Goal: Task Accomplishment & Management: Complete application form

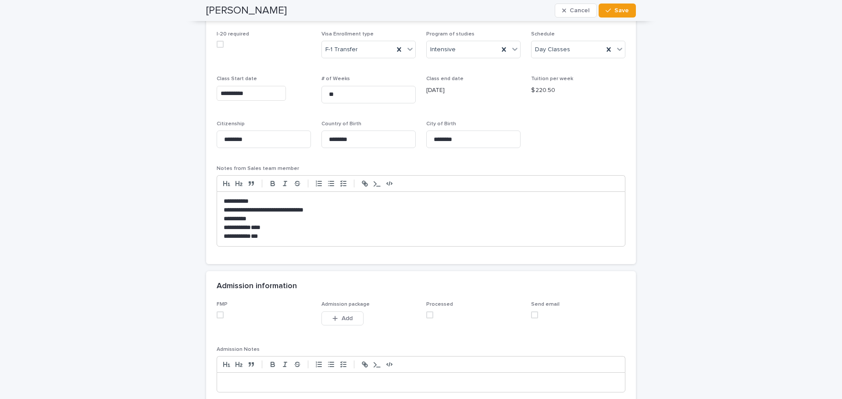
scroll to position [658, 0]
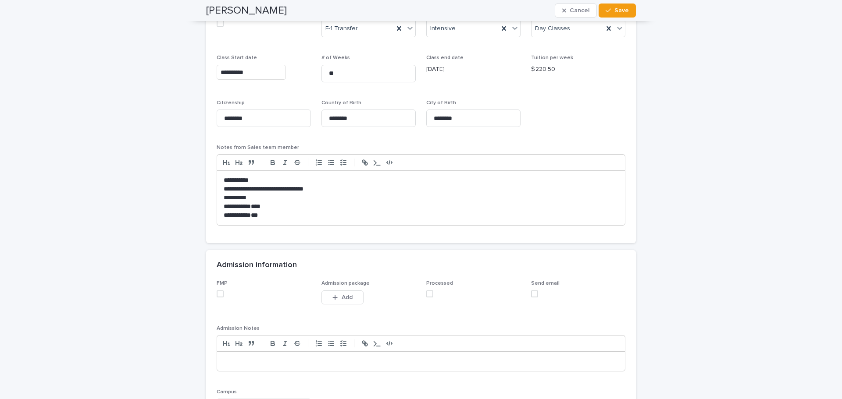
click at [217, 294] on span at bounding box center [220, 294] width 7 height 7
click at [428, 294] on span at bounding box center [429, 294] width 7 height 7
click at [348, 299] on span "Add" at bounding box center [347, 298] width 11 height 6
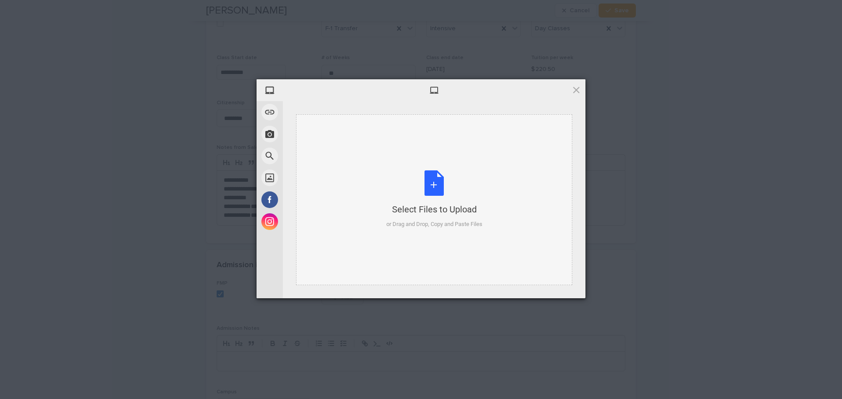
click at [435, 185] on div "Select Files to Upload or Drag and Drop, Copy and Paste Files" at bounding box center [434, 200] width 96 height 58
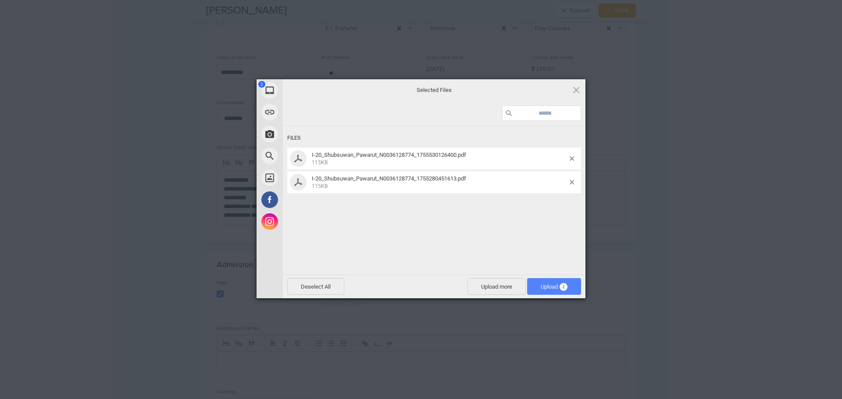
click at [546, 288] on span "Upload 2" at bounding box center [554, 287] width 27 height 7
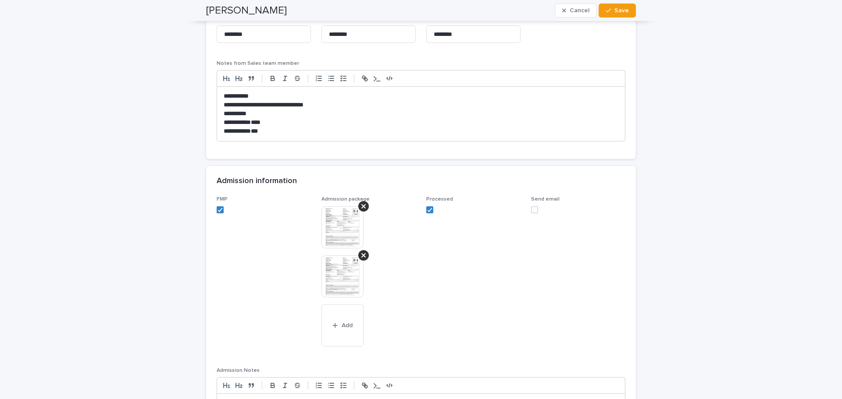
scroll to position [745, 0]
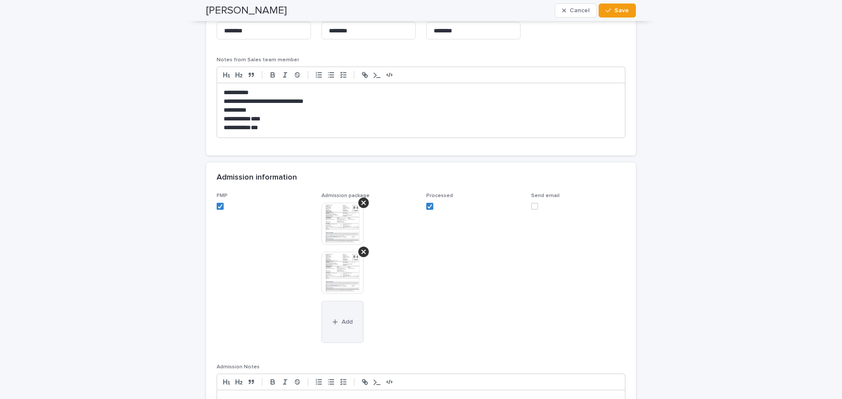
click at [336, 325] on button "Add" at bounding box center [342, 322] width 42 height 42
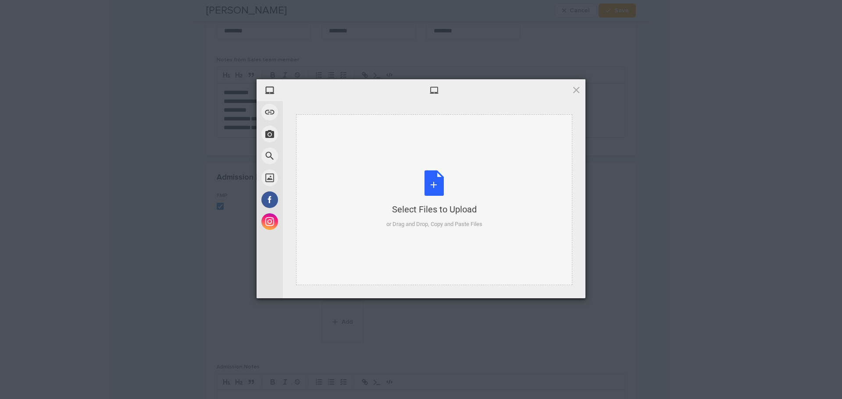
click at [435, 182] on div "Select Files to Upload or Drag and Drop, Copy and Paste Files" at bounding box center [434, 200] width 96 height 58
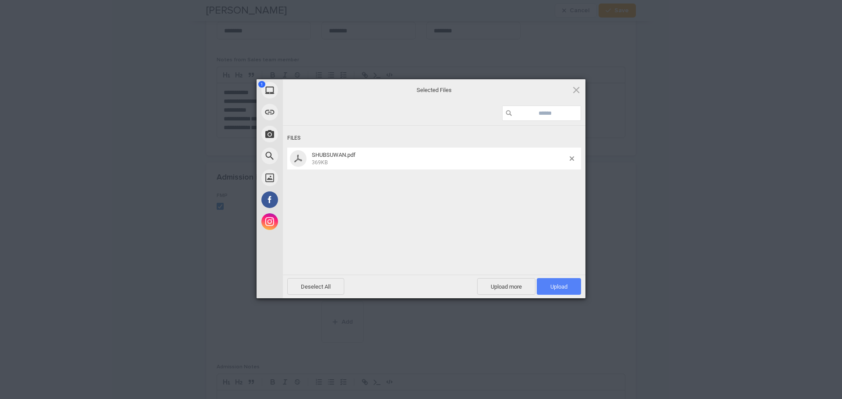
click at [561, 290] on span "Upload 1" at bounding box center [558, 287] width 17 height 7
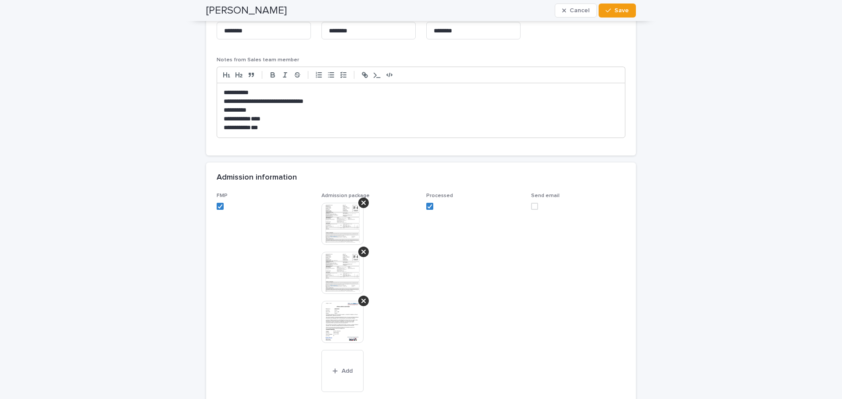
click at [331, 218] on img at bounding box center [342, 224] width 42 height 42
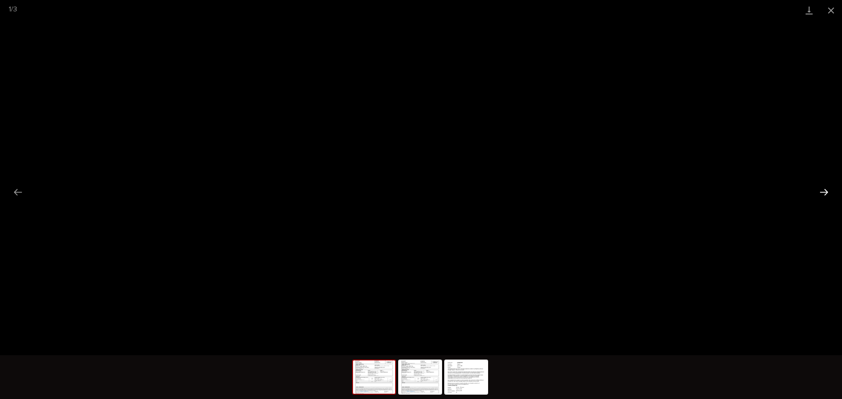
click at [826, 192] on button "Next slide" at bounding box center [824, 192] width 18 height 17
click at [824, 191] on button "Next slide" at bounding box center [824, 192] width 18 height 17
click at [833, 8] on button "Close gallery" at bounding box center [831, 10] width 22 height 21
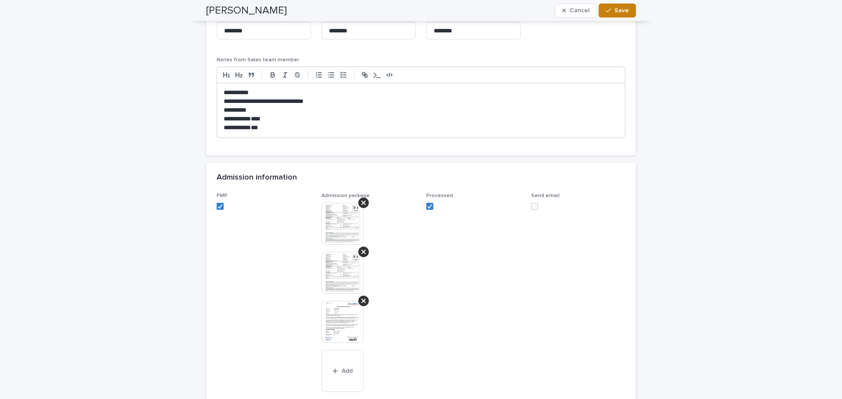
click at [616, 8] on span "Save" at bounding box center [621, 10] width 14 height 6
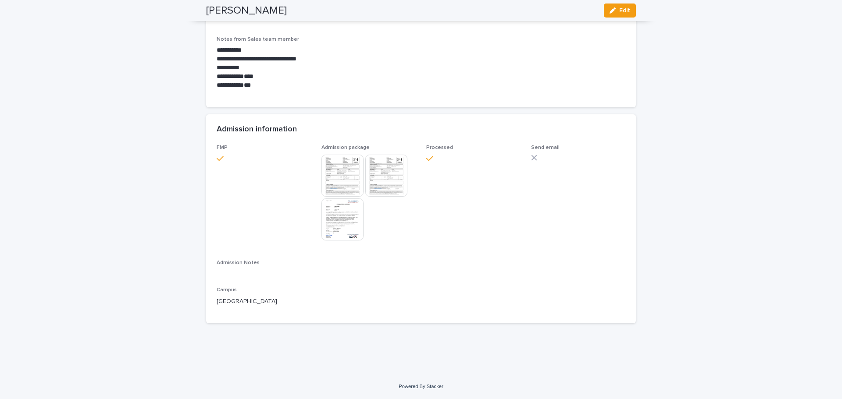
scroll to position [677, 0]
click at [462, 239] on span "Processed" at bounding box center [473, 197] width 94 height 104
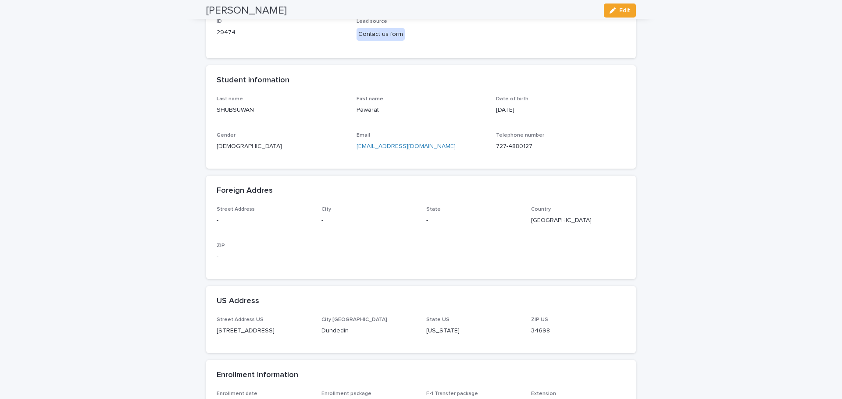
scroll to position [0, 0]
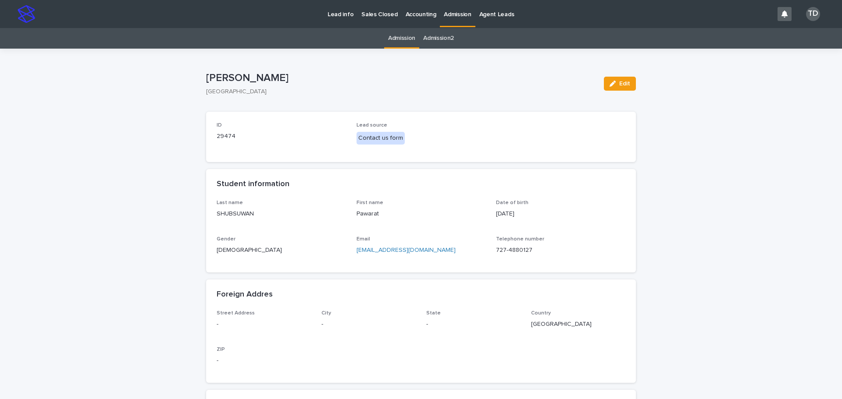
click at [403, 36] on link "Admission" at bounding box center [401, 38] width 27 height 21
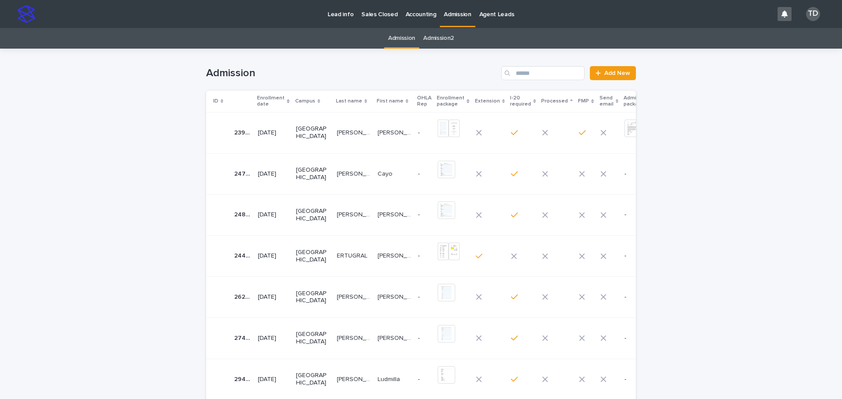
click at [287, 102] on icon at bounding box center [288, 101] width 3 height 4
click at [287, 101] on icon at bounding box center [288, 101] width 3 height 2
click at [337, 133] on p "[PERSON_NAME]" at bounding box center [355, 132] width 36 height 9
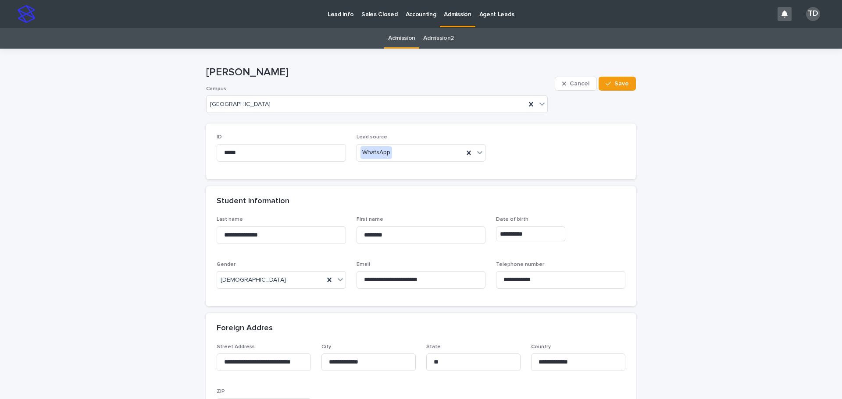
click at [394, 40] on link "Admission" at bounding box center [401, 38] width 27 height 21
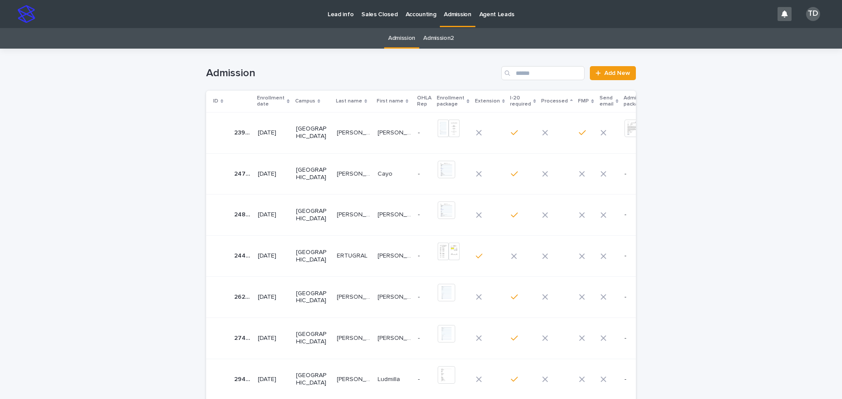
click at [287, 100] on icon at bounding box center [288, 101] width 3 height 4
click at [287, 100] on icon at bounding box center [288, 101] width 3 height 2
click at [333, 176] on td "[PERSON_NAME]" at bounding box center [353, 173] width 41 height 41
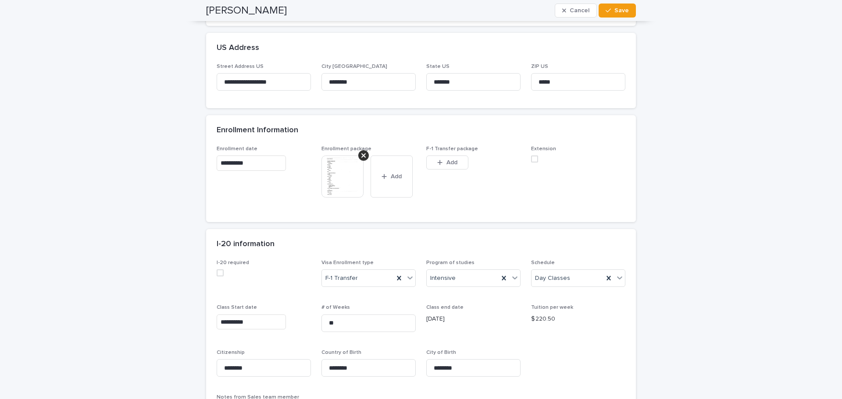
scroll to position [423, 0]
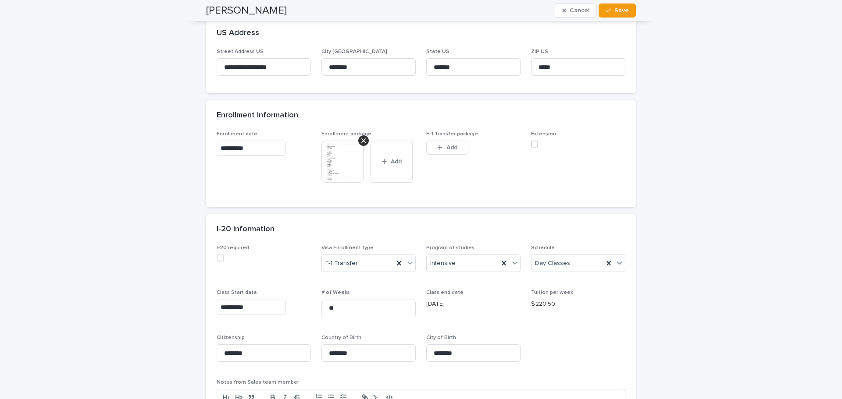
click at [217, 259] on span at bounding box center [220, 258] width 7 height 7
click at [618, 9] on span "Save" at bounding box center [621, 10] width 14 height 6
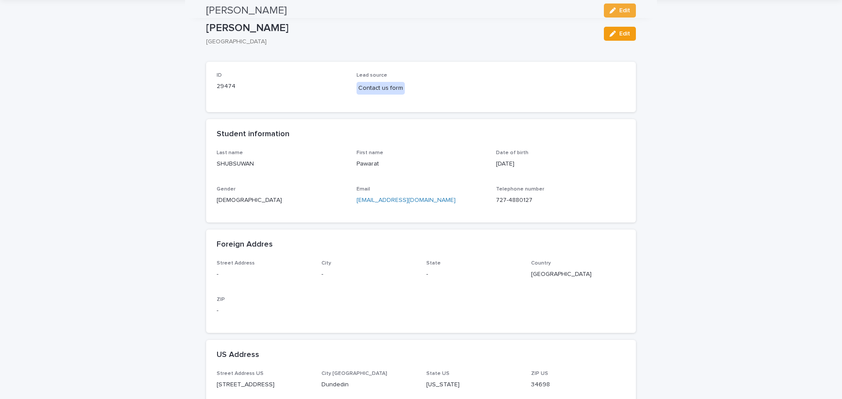
scroll to position [0, 0]
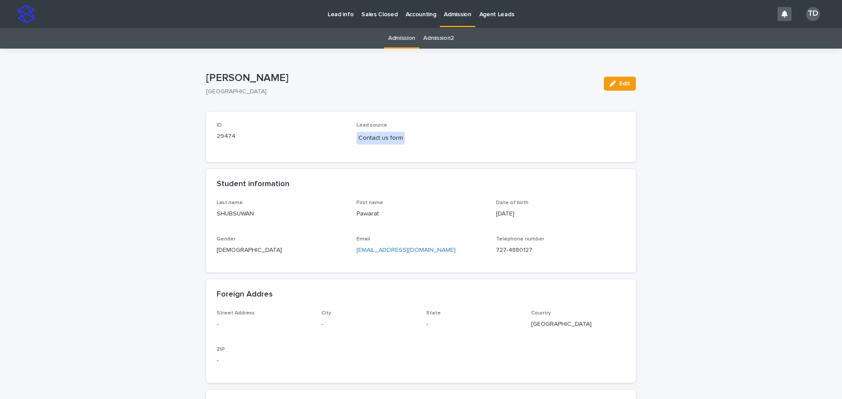
click at [393, 38] on link "Admission" at bounding box center [401, 38] width 27 height 21
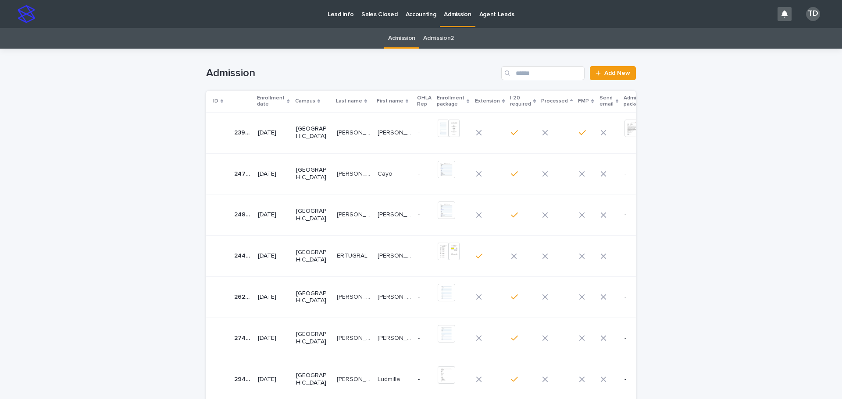
click at [287, 101] on icon at bounding box center [288, 102] width 3 height 4
click at [287, 101] on icon at bounding box center [288, 101] width 3 height 2
click at [339, 131] on p "[PERSON_NAME]" at bounding box center [355, 132] width 36 height 9
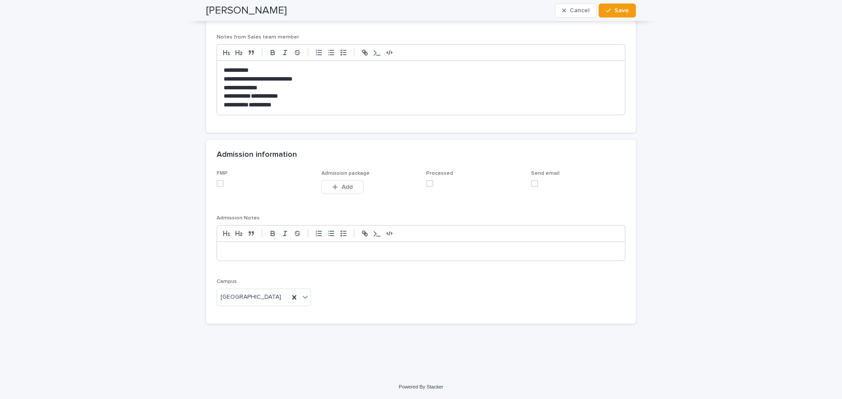
scroll to position [784, 0]
click at [217, 184] on span at bounding box center [220, 183] width 7 height 7
click at [426, 184] on span at bounding box center [429, 183] width 7 height 7
click at [344, 187] on span "Add" at bounding box center [347, 187] width 11 height 6
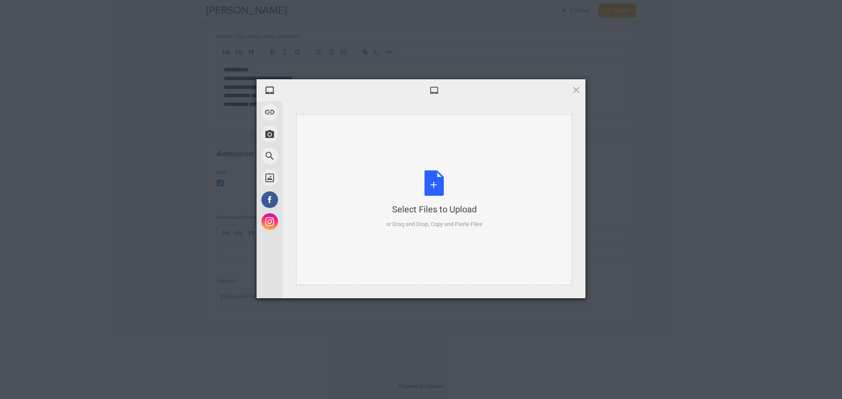
click at [432, 184] on div "Select Files to Upload or Drag and Drop, Copy and Paste Files" at bounding box center [434, 200] width 96 height 58
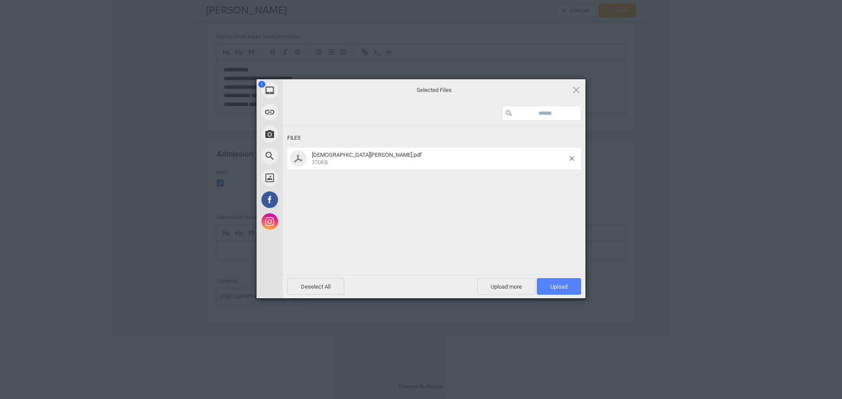
click at [566, 286] on span "Upload 1" at bounding box center [558, 287] width 17 height 7
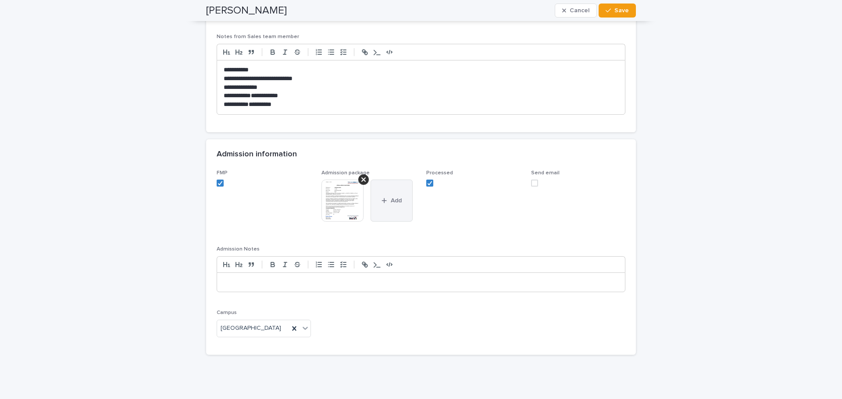
click at [391, 199] on span "Add" at bounding box center [396, 201] width 11 height 6
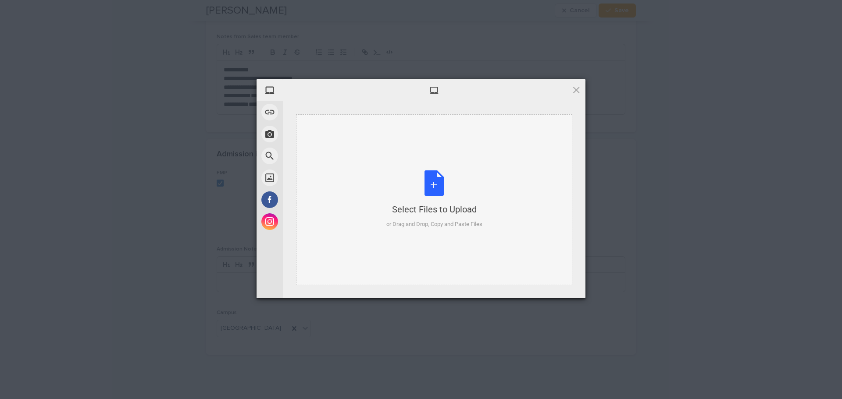
click at [432, 185] on div "Select Files to Upload or Drag and Drop, Copy and Paste Files" at bounding box center [434, 200] width 96 height 58
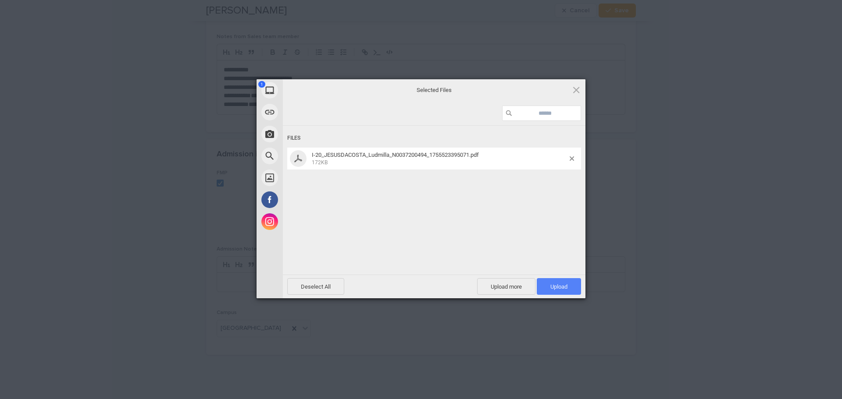
click at [557, 285] on span "Upload 1" at bounding box center [558, 287] width 17 height 7
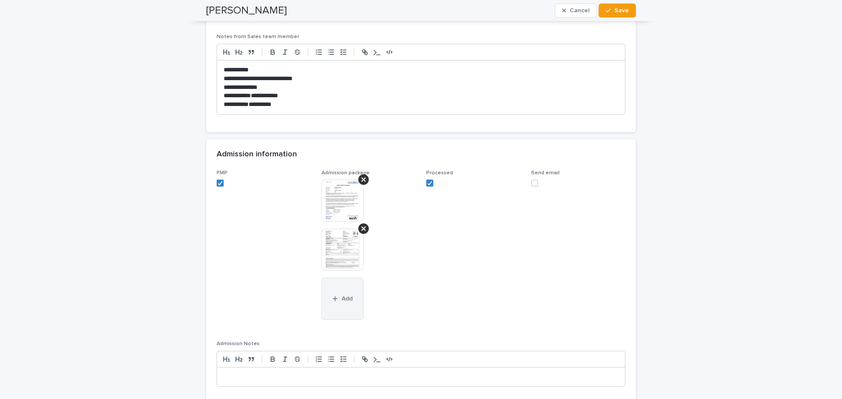
click at [350, 297] on button "Add" at bounding box center [342, 299] width 42 height 42
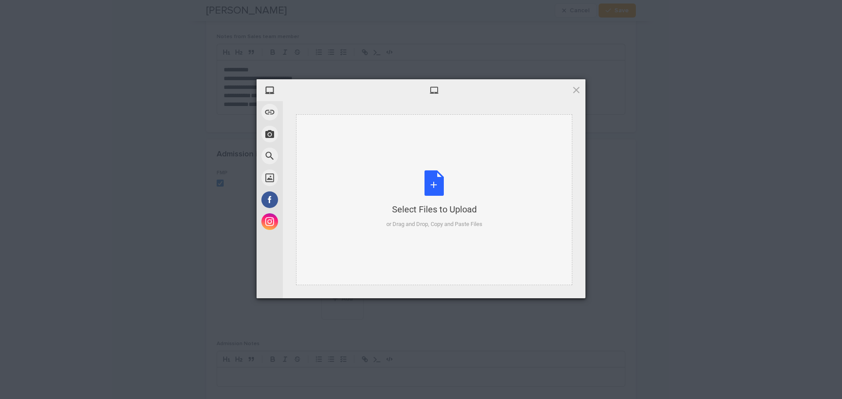
click at [436, 186] on div "Select Files to Upload or Drag and Drop, Copy and Paste Files" at bounding box center [434, 200] width 96 height 58
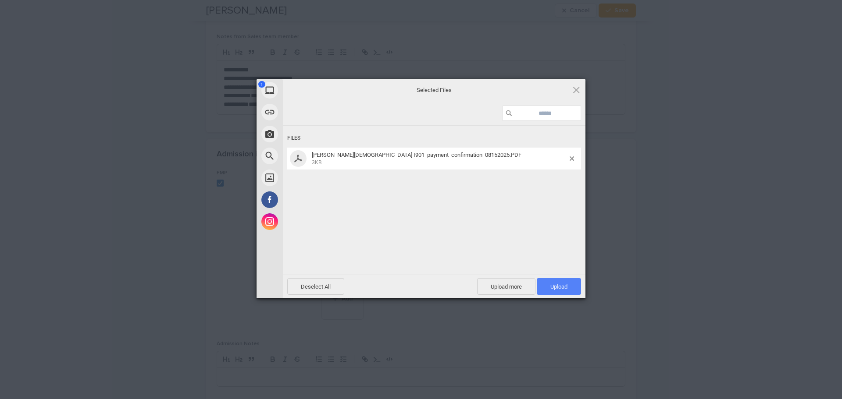
click at [561, 286] on span "Upload 1" at bounding box center [558, 287] width 17 height 7
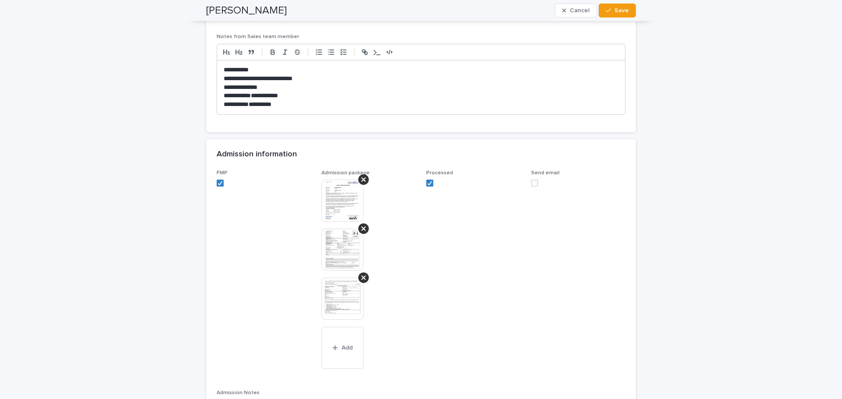
click at [331, 195] on img at bounding box center [342, 201] width 42 height 42
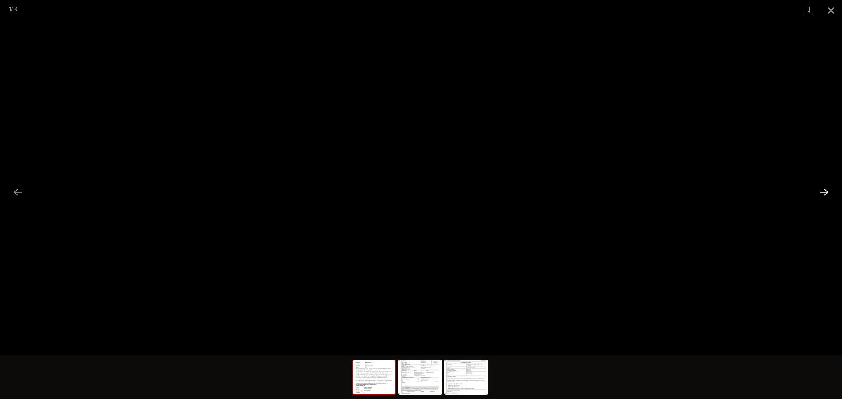
click at [826, 190] on button "Next slide" at bounding box center [824, 192] width 18 height 17
click at [829, 9] on button "Close gallery" at bounding box center [831, 10] width 22 height 21
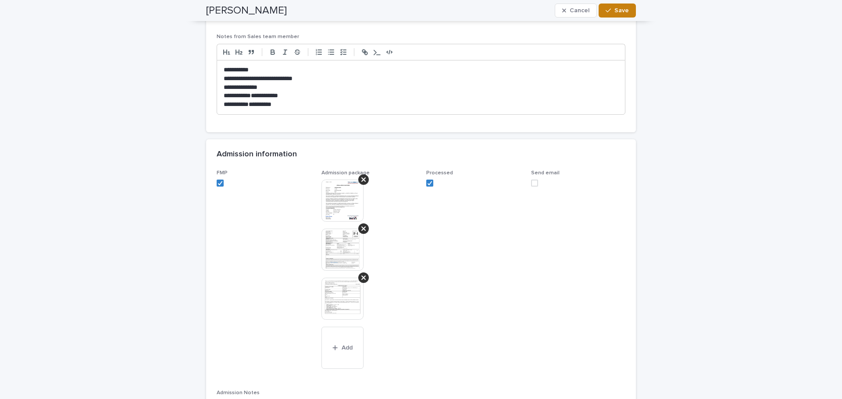
click at [614, 9] on span "Save" at bounding box center [621, 10] width 14 height 6
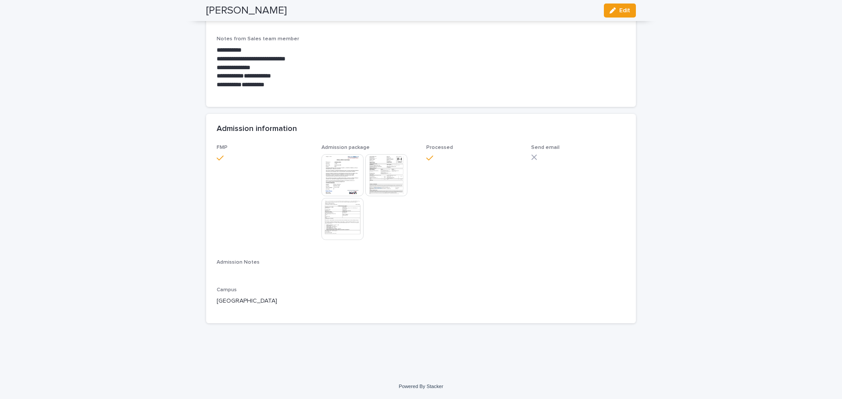
scroll to position [686, 0]
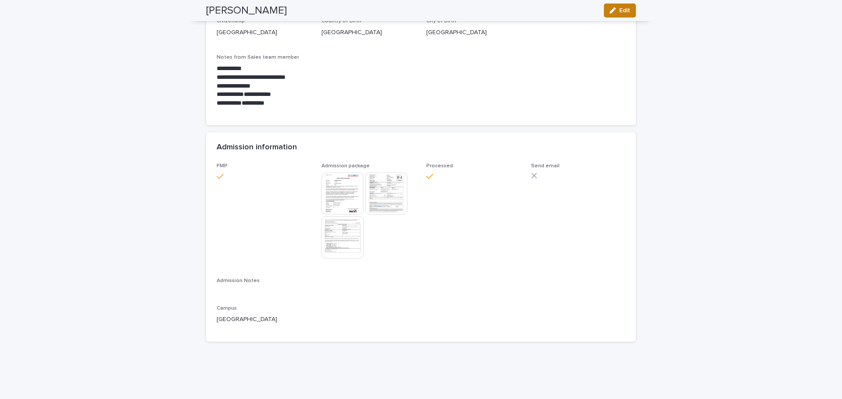
click at [619, 10] on span "Edit" at bounding box center [624, 10] width 11 height 6
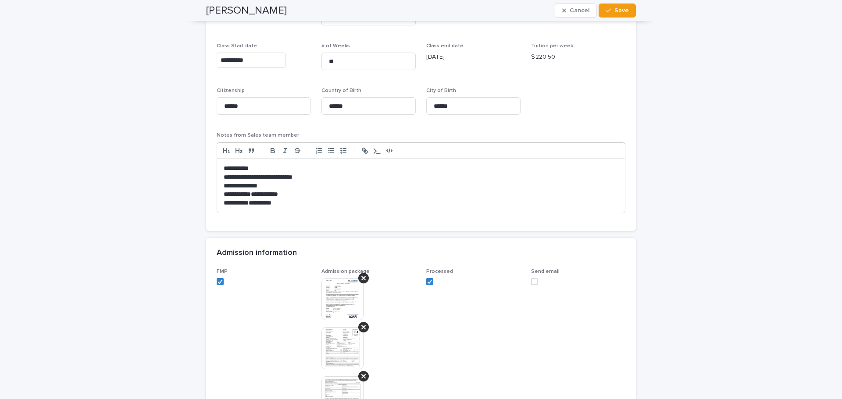
click at [531, 282] on span at bounding box center [534, 281] width 7 height 7
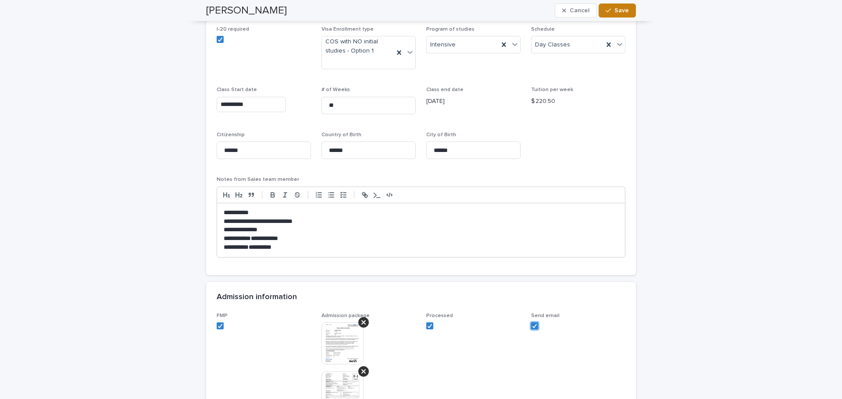
scroll to position [708, 0]
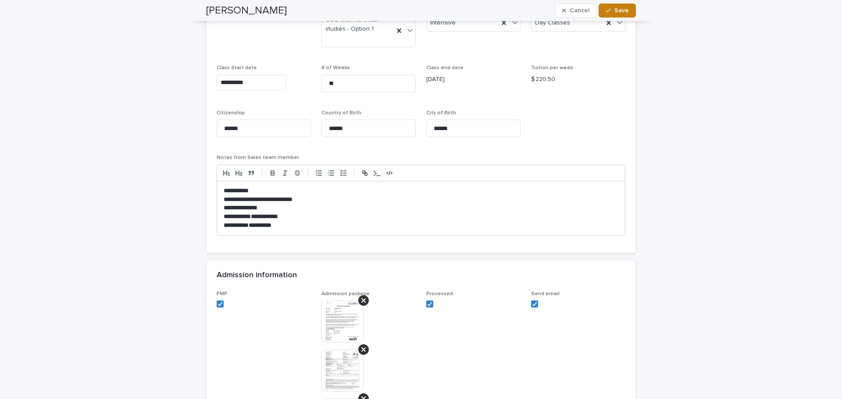
click at [614, 10] on span "Save" at bounding box center [621, 10] width 14 height 6
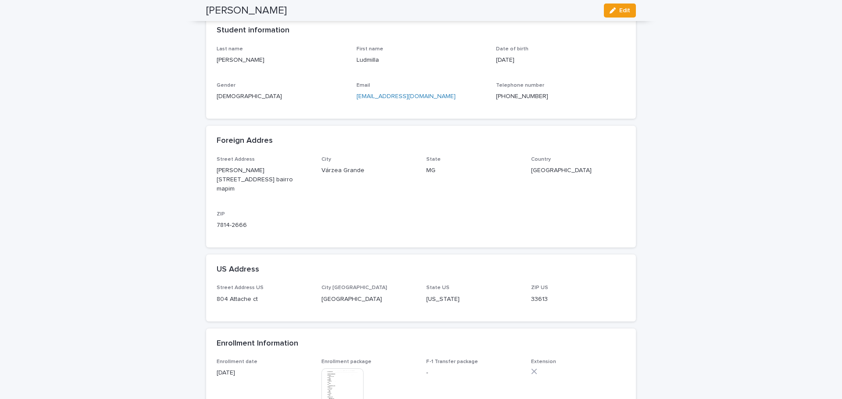
scroll to position [0, 0]
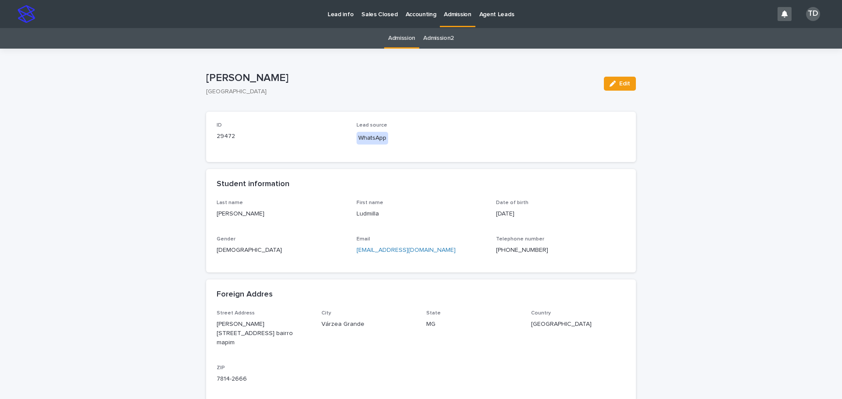
click at [400, 36] on link "Admission" at bounding box center [401, 38] width 27 height 21
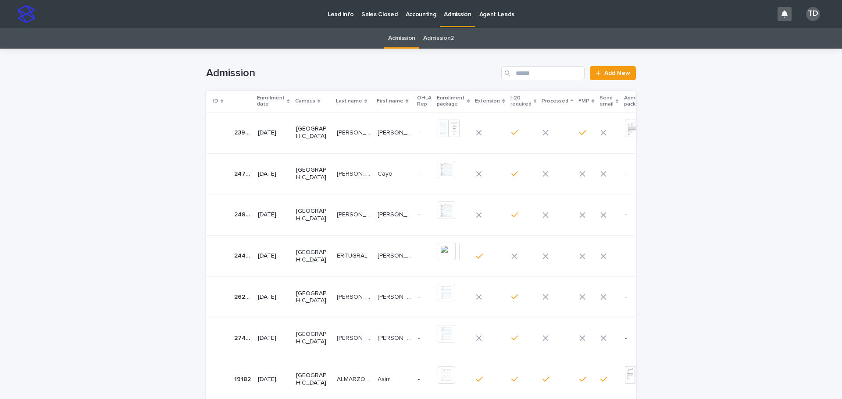
click at [287, 101] on icon at bounding box center [288, 102] width 3 height 4
click at [287, 100] on icon at bounding box center [288, 101] width 3 height 2
